Goal: Information Seeking & Learning: Learn about a topic

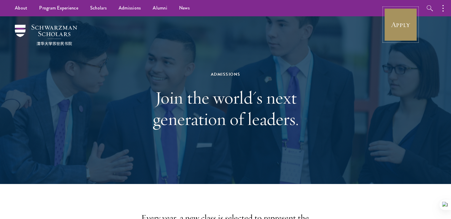
click at [405, 24] on link "Apply" at bounding box center [400, 24] width 33 height 33
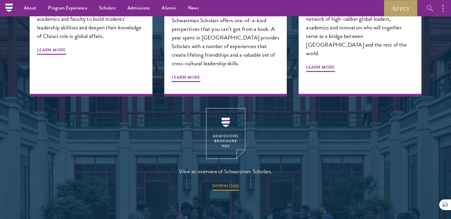
scroll to position [738, 0]
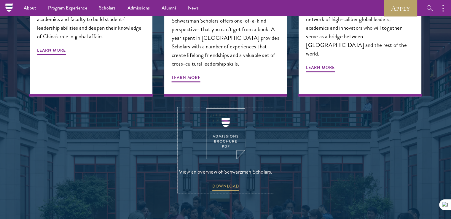
click at [224, 117] on img at bounding box center [225, 133] width 39 height 51
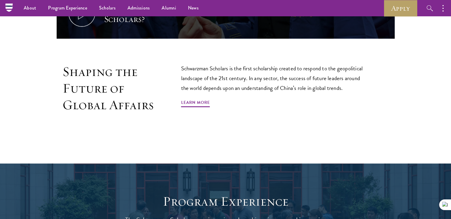
scroll to position [338, 0]
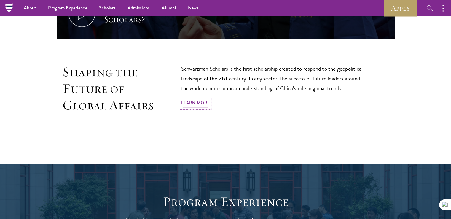
click at [201, 100] on link "Learn More" at bounding box center [195, 103] width 29 height 9
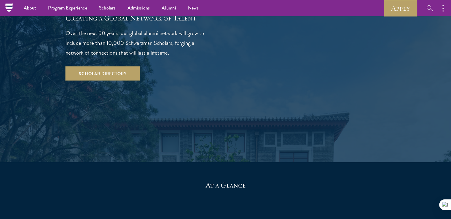
scroll to position [1100, 0]
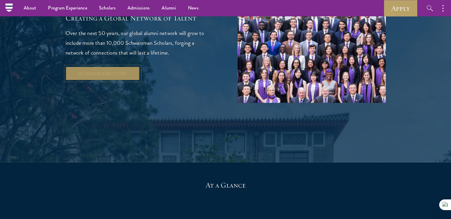
click at [122, 66] on link "Scholar Directory" at bounding box center [102, 73] width 74 height 14
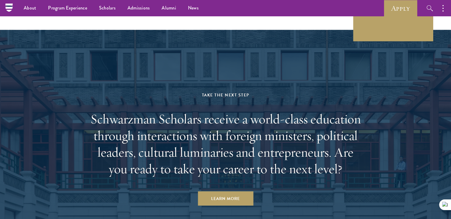
scroll to position [1685, 0]
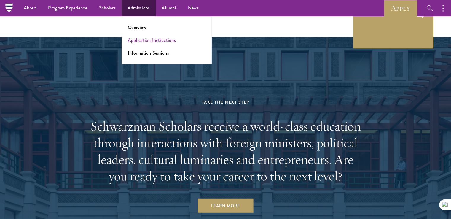
click at [146, 53] on ul "Overview Application Instructions Information Sessions" at bounding box center [166, 40] width 90 height 48
click at [140, 29] on link "Overview" at bounding box center [137, 27] width 18 height 7
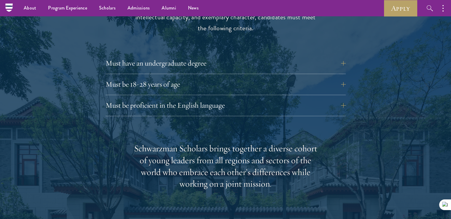
scroll to position [821, 0]
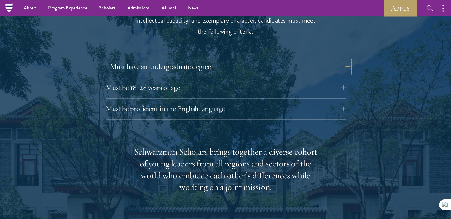
click at [207, 61] on button "Must have an undergraduate degree" at bounding box center [230, 66] width 240 height 14
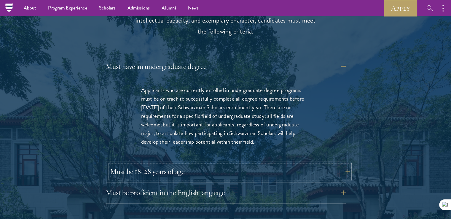
click at [186, 164] on button "Must be 18-28 years of age" at bounding box center [230, 171] width 240 height 14
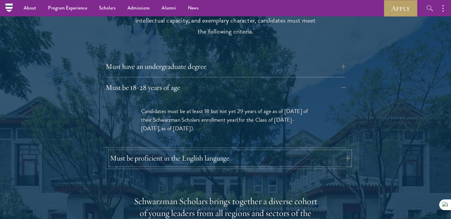
click at [190, 151] on button "Must be proficient in the English language" at bounding box center [230, 158] width 240 height 14
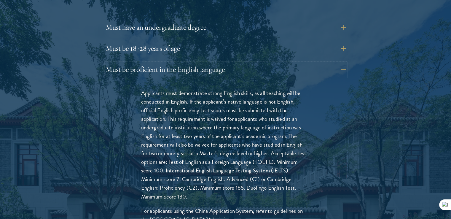
scroll to position [870, 0]
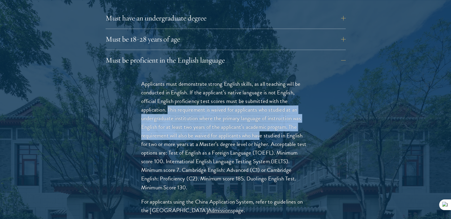
drag, startPoint x: 168, startPoint y: 97, endPoint x: 261, endPoint y: 122, distance: 95.8
click at [261, 122] on p "Applicants must demonstrate strong English skills, as all teaching will be cond…" at bounding box center [225, 135] width 169 height 112
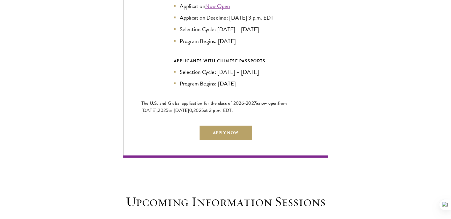
scroll to position [1538, 0]
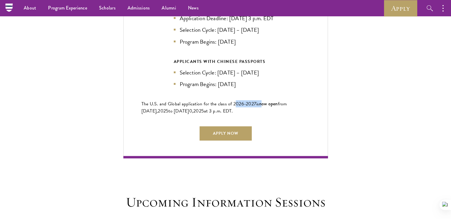
drag, startPoint x: 232, startPoint y: 100, endPoint x: 259, endPoint y: 102, distance: 26.7
click at [259, 102] on p "The U.S. and Global application for the class of 202 6 -202 7 is now open from …" at bounding box center [225, 107] width 168 height 14
click at [226, 128] on link "Apply Now" at bounding box center [225, 133] width 52 height 14
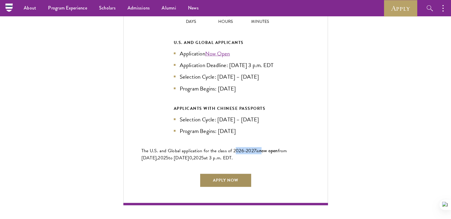
scroll to position [1491, 0]
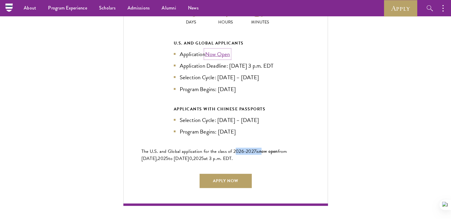
click at [220, 50] on link "Now Open" at bounding box center [217, 54] width 25 height 9
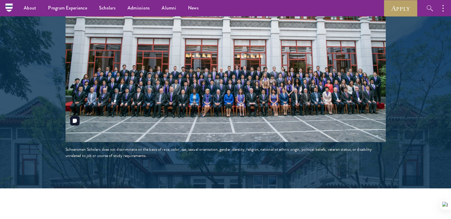
scroll to position [1220, 0]
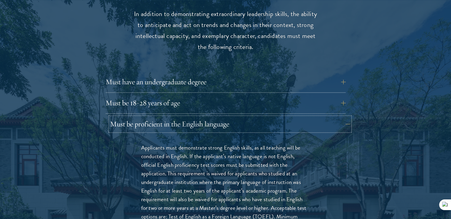
click at [184, 117] on button "Must be proficient in the English language" at bounding box center [230, 124] width 240 height 14
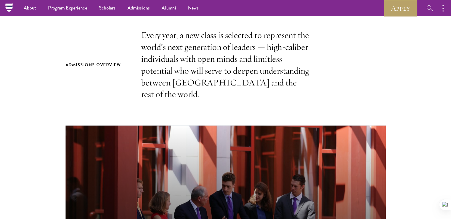
scroll to position [0, 0]
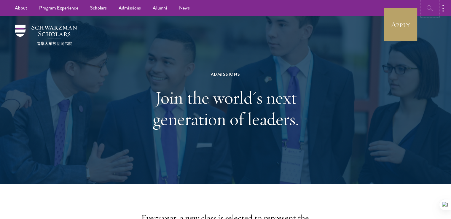
click at [430, 10] on icon "button" at bounding box center [429, 8] width 7 height 7
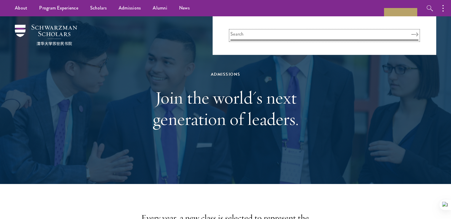
click at [244, 33] on input "search" at bounding box center [324, 36] width 188 height 10
paste input "Cohort"
type input "Cohort"
click at [411, 32] on button "Search" at bounding box center [414, 34] width 7 height 4
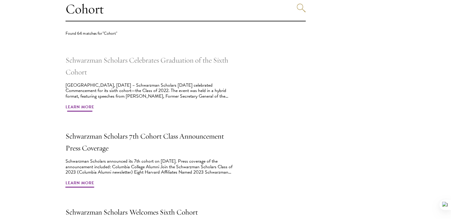
scroll to position [185, 0]
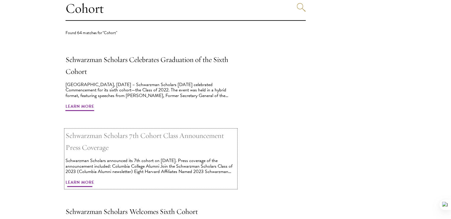
click at [109, 137] on h2 "Schwarzman Scholars 7th Cohort Class Announcement Press Coverage" at bounding box center [150, 141] width 170 height 24
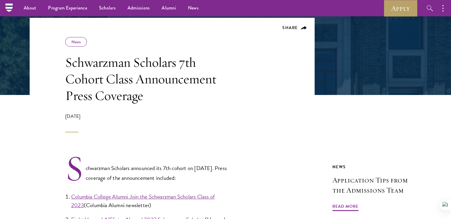
scroll to position [87, 0]
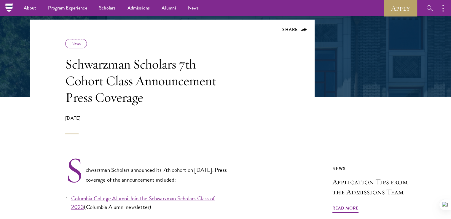
click at [79, 42] on link "News" at bounding box center [75, 44] width 9 height 6
